Goal: Transaction & Acquisition: Purchase product/service

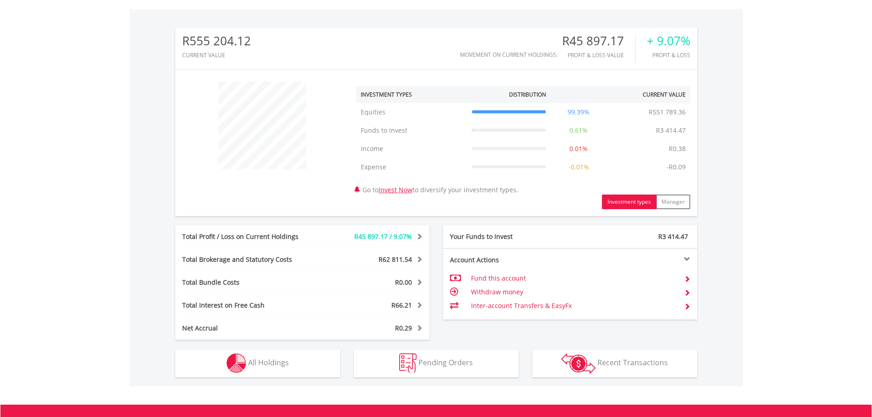
scroll to position [275, 0]
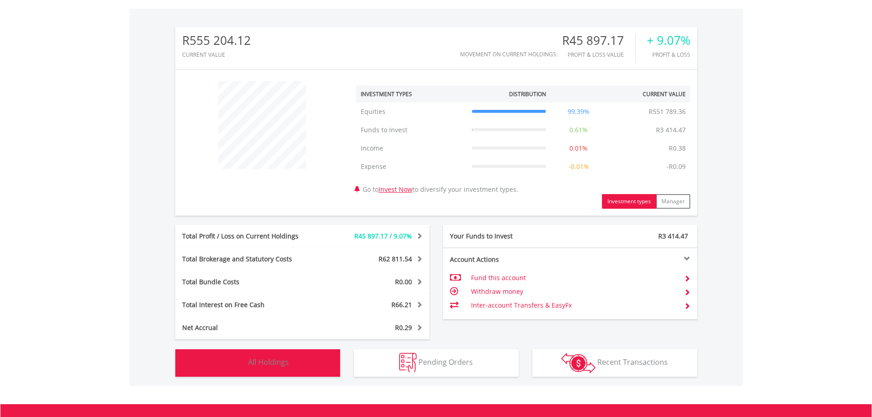
click at [284, 358] on span "All Holdings" at bounding box center [268, 362] width 41 height 10
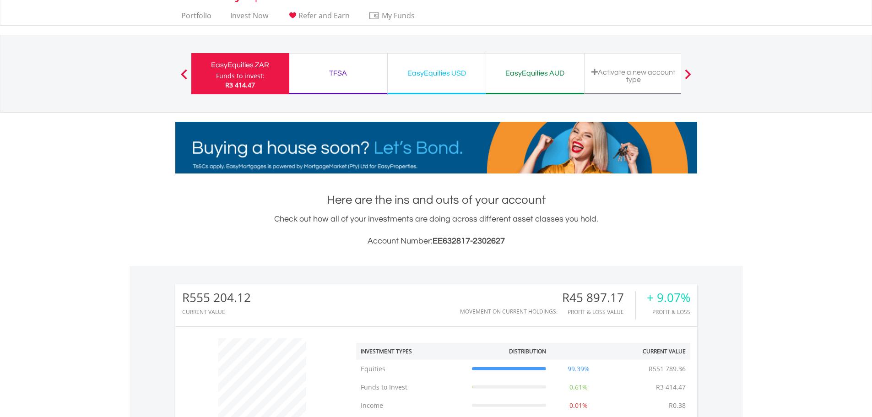
scroll to position [0, 0]
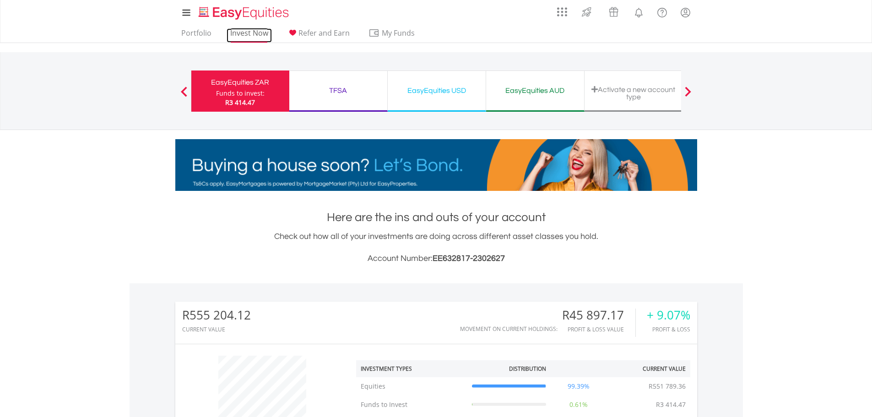
click at [245, 34] on link "Invest Now" at bounding box center [248, 35] width 45 height 14
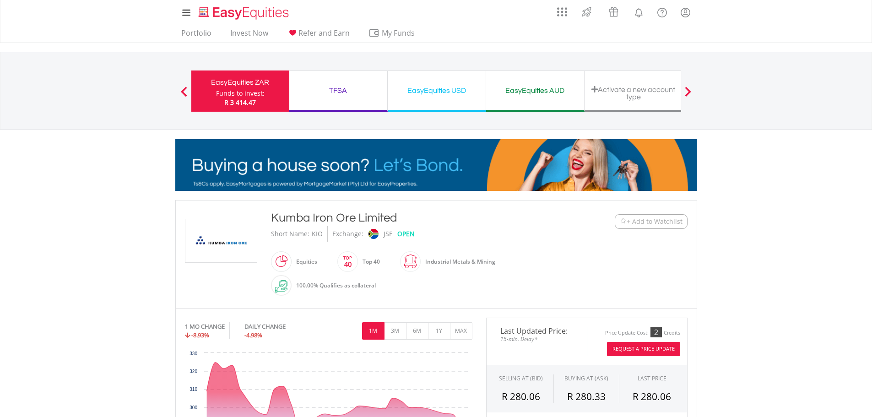
click at [506, 215] on div "Kumba Iron Ore Limited" at bounding box center [414, 218] width 287 height 16
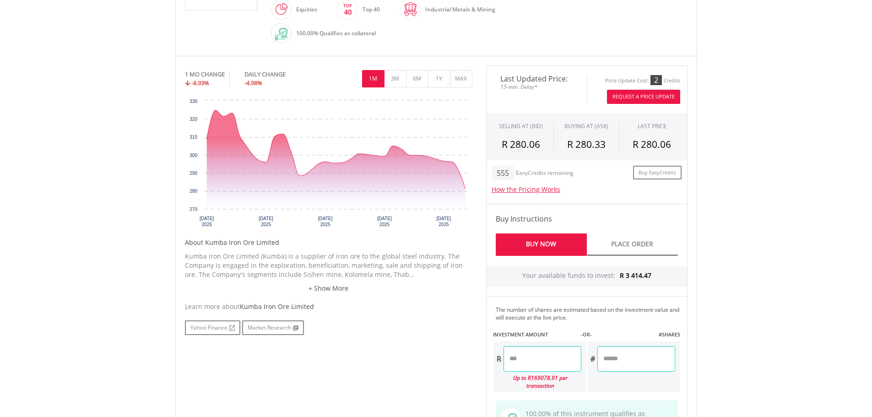
scroll to position [275, 0]
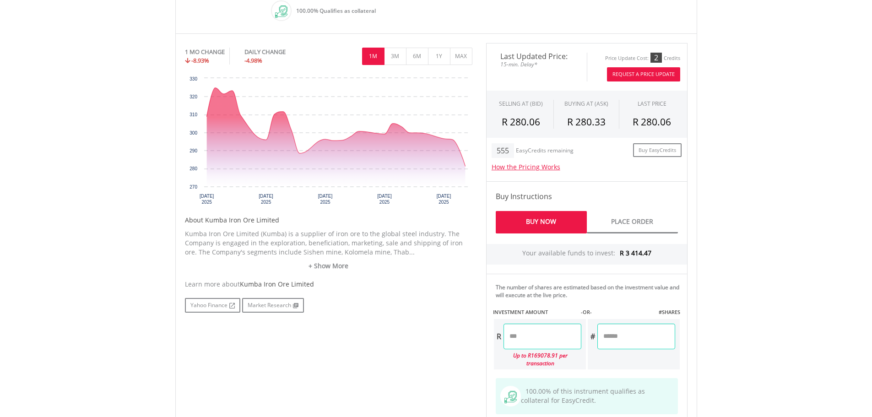
click at [523, 337] on input "number" at bounding box center [542, 336] width 78 height 26
type input "*******"
click at [621, 303] on div "Last Updated Price: 15-min. Delay* Price Update Cost: 2 Credits Request A Price…" at bounding box center [586, 247] width 215 height 408
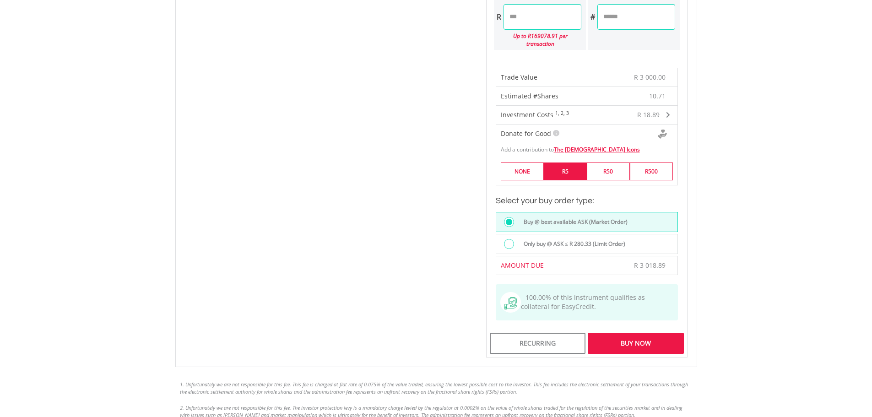
scroll to position [595, 0]
click at [623, 334] on div "Buy Now" at bounding box center [635, 342] width 96 height 21
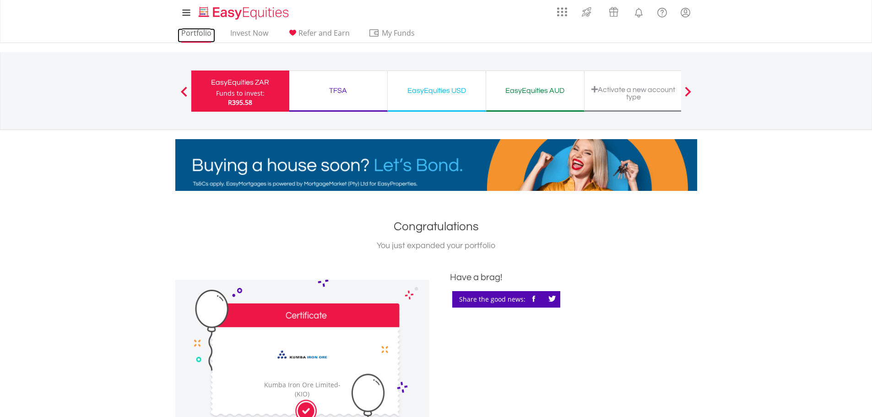
click at [191, 33] on link "Portfolio" at bounding box center [197, 35] width 38 height 14
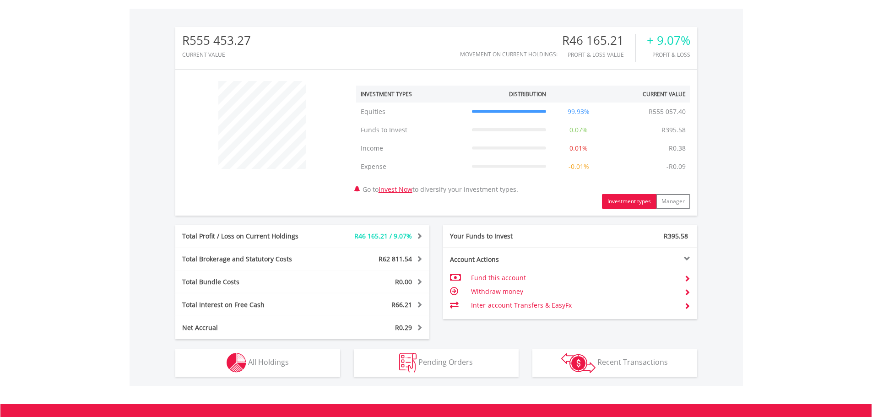
scroll to position [320, 0]
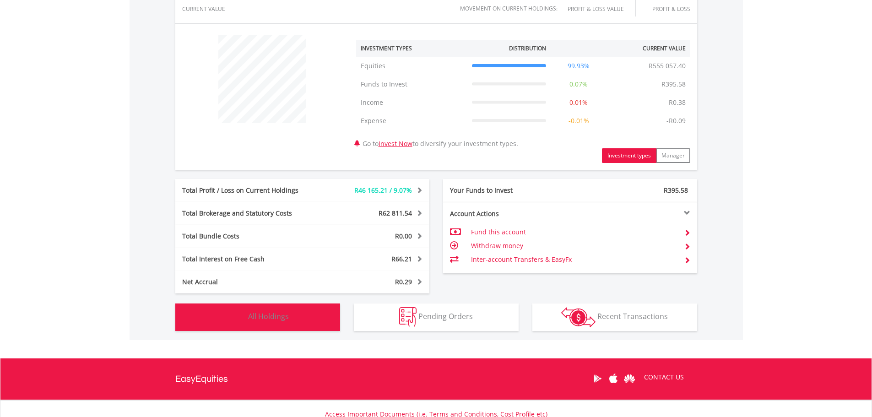
click at [278, 313] on span "All Holdings" at bounding box center [268, 316] width 41 height 10
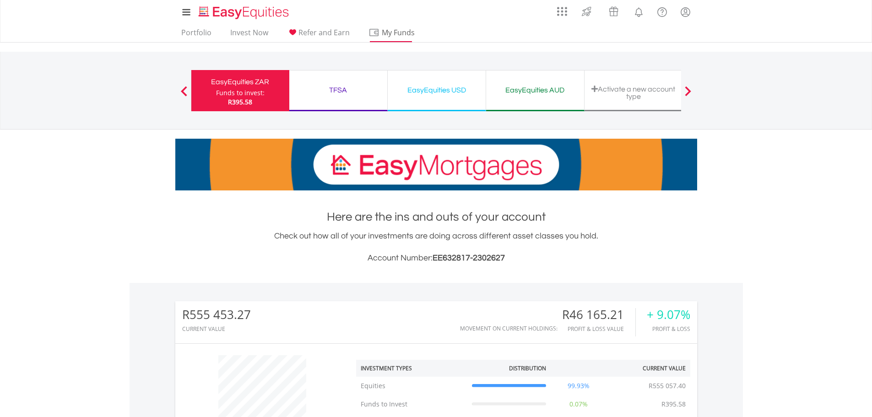
scroll to position [0, 0]
